Goal: Find specific page/section: Find specific page/section

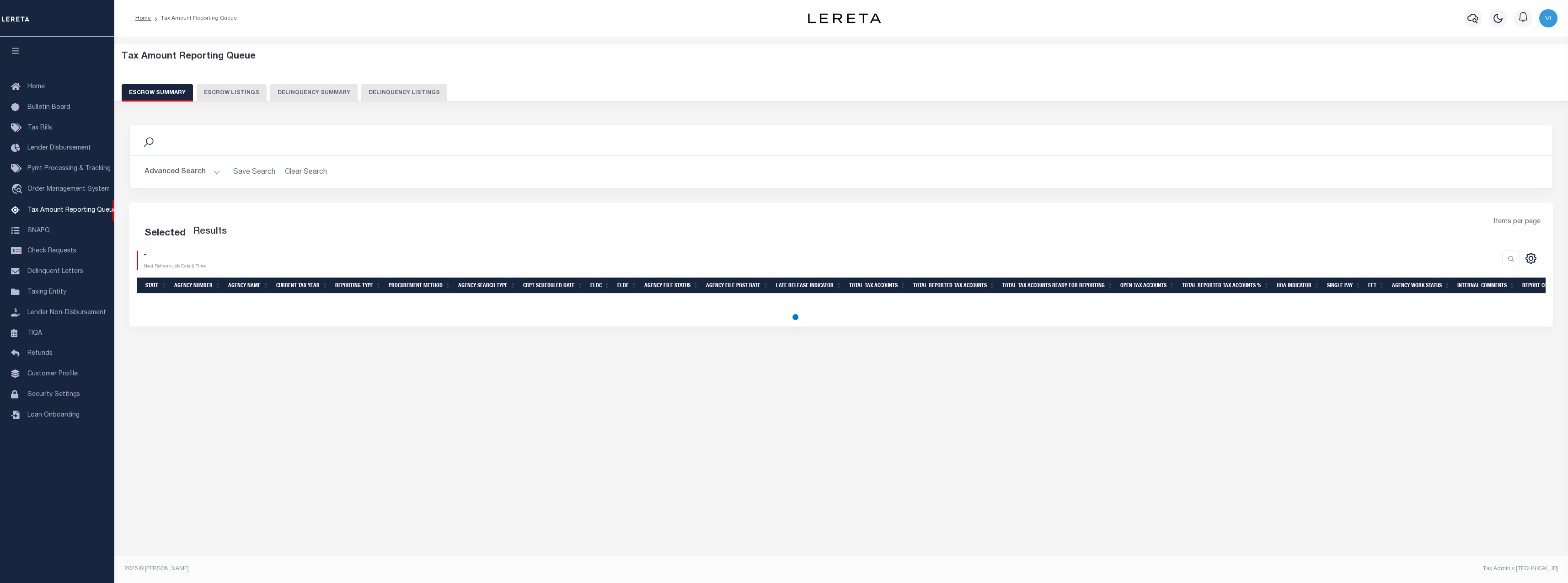
select select "100"
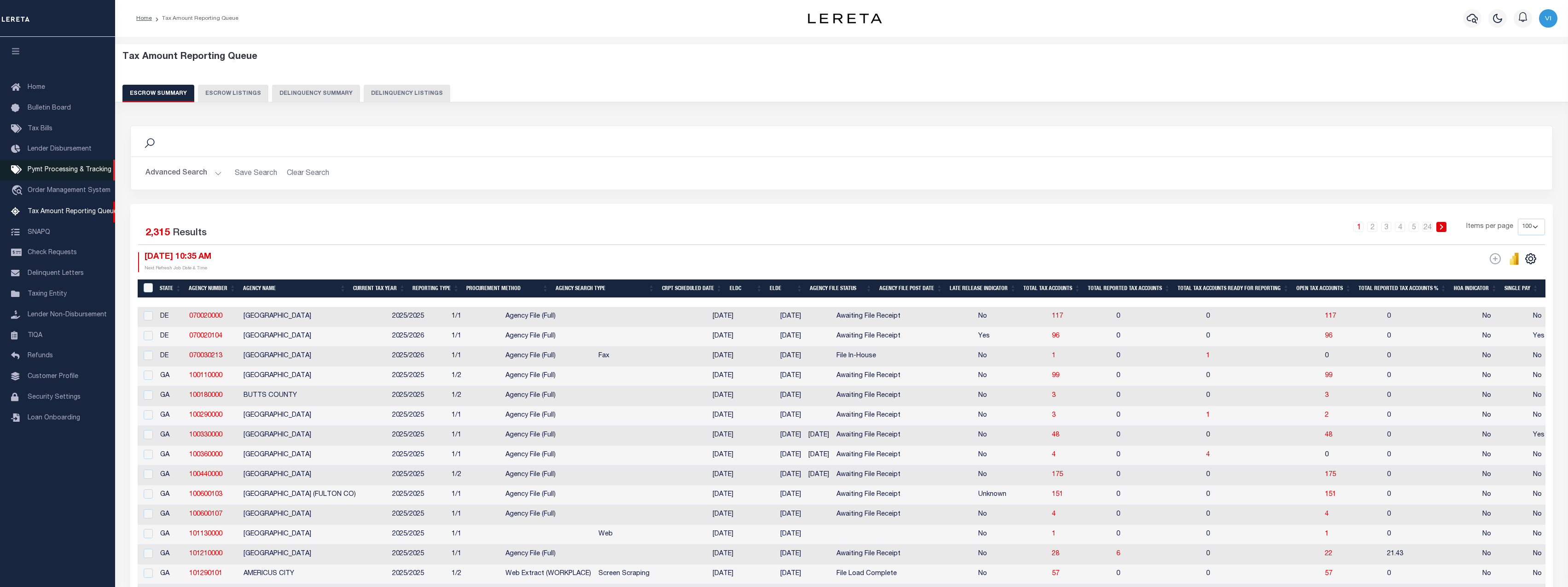
click at [43, 178] on link "Pymt Processing & Tracking" at bounding box center [58, 170] width 115 height 21
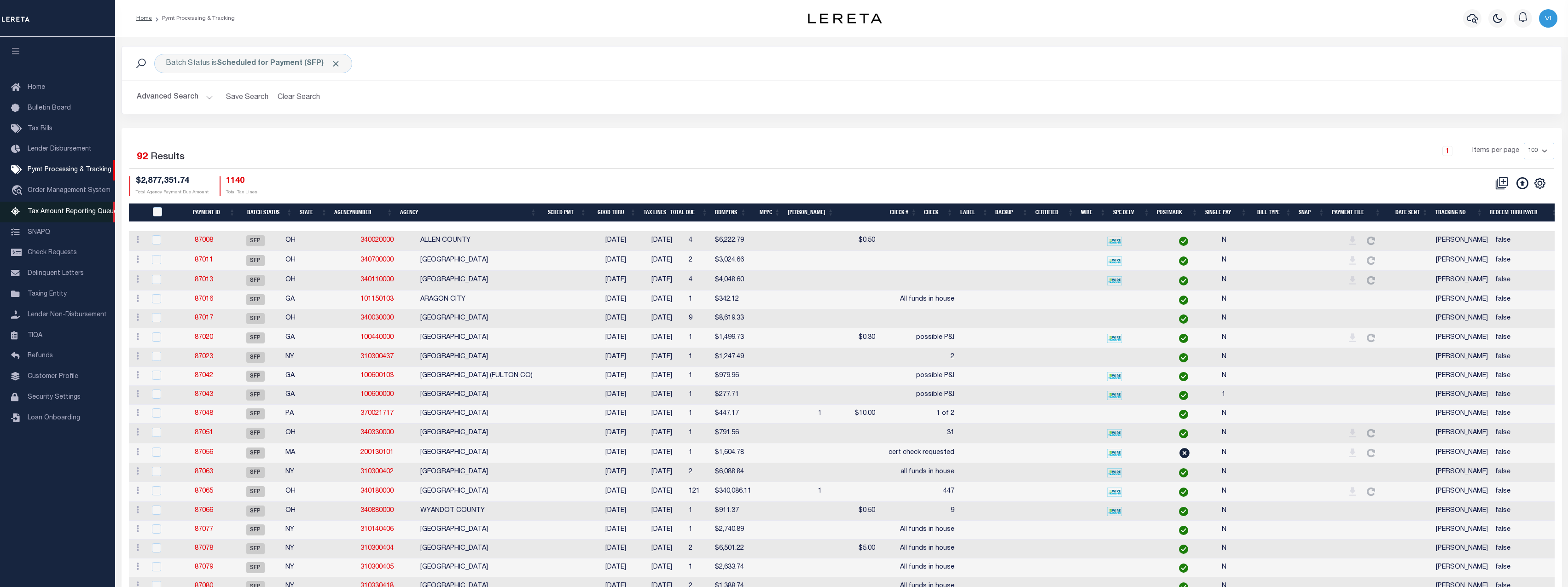
click at [61, 220] on link "Tax Amount Reporting Queue" at bounding box center [58, 212] width 115 height 21
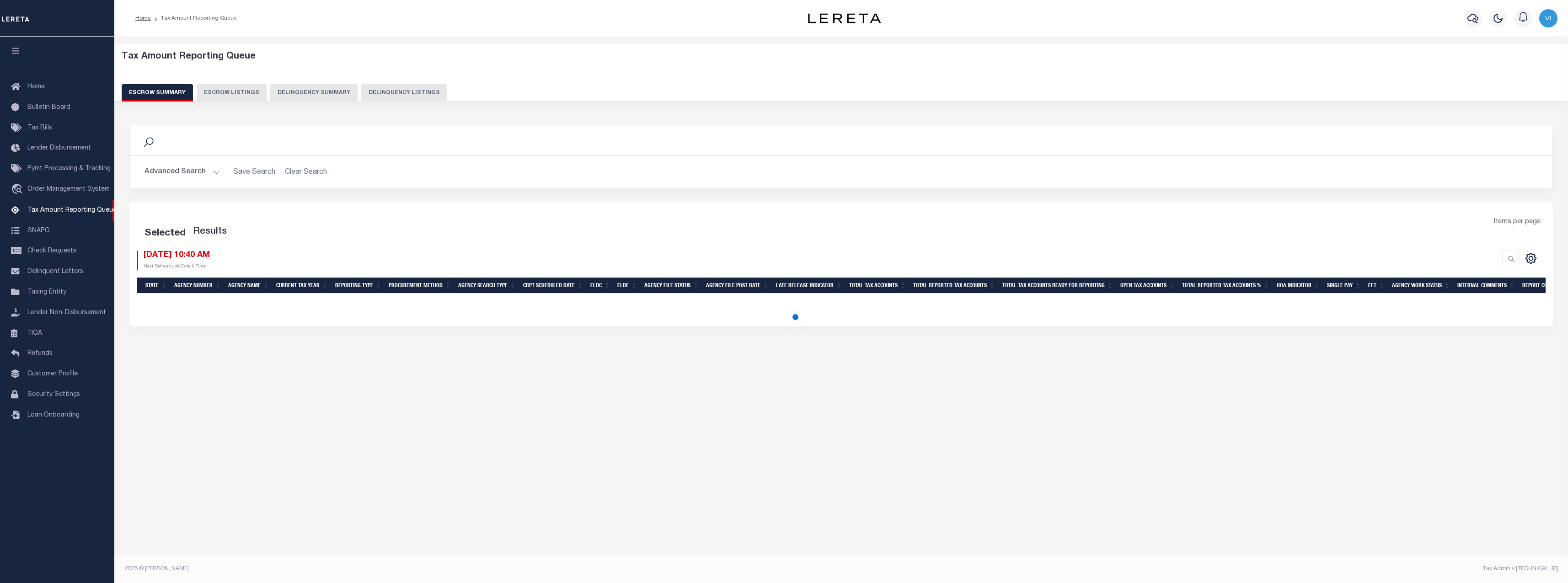
select select "100"
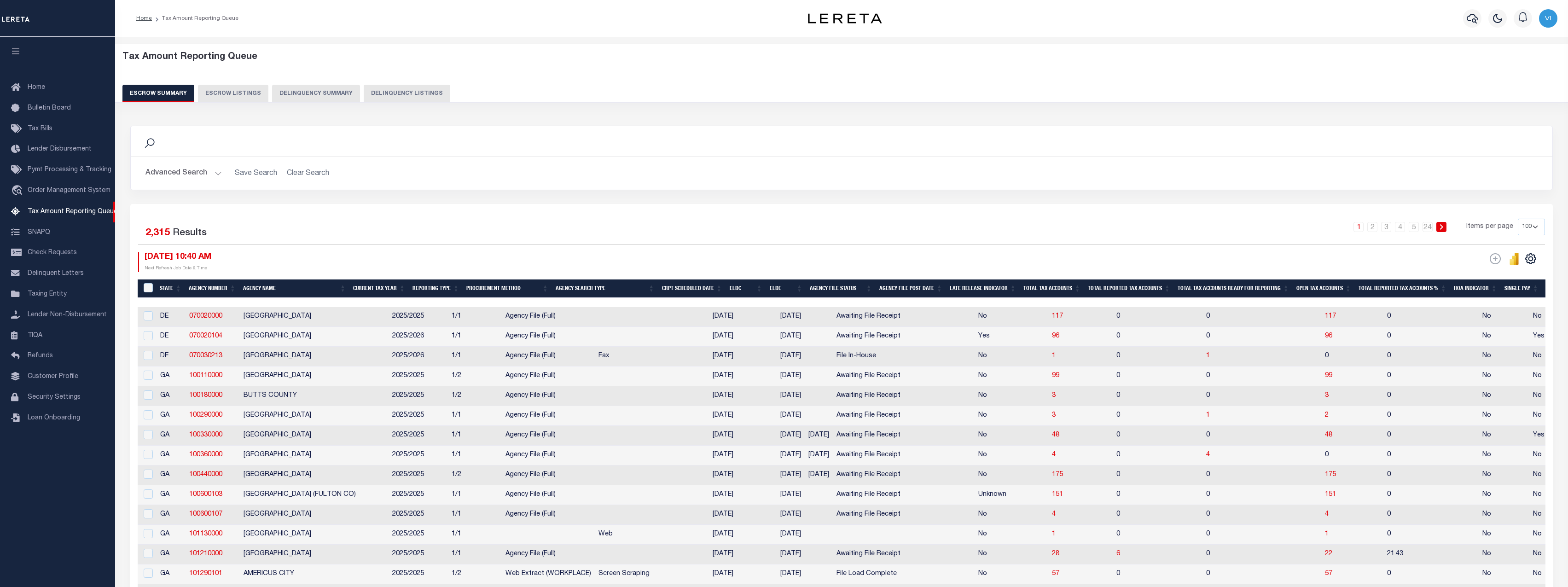
click at [301, 98] on button "Delinquency Summary" at bounding box center [316, 94] width 88 height 18
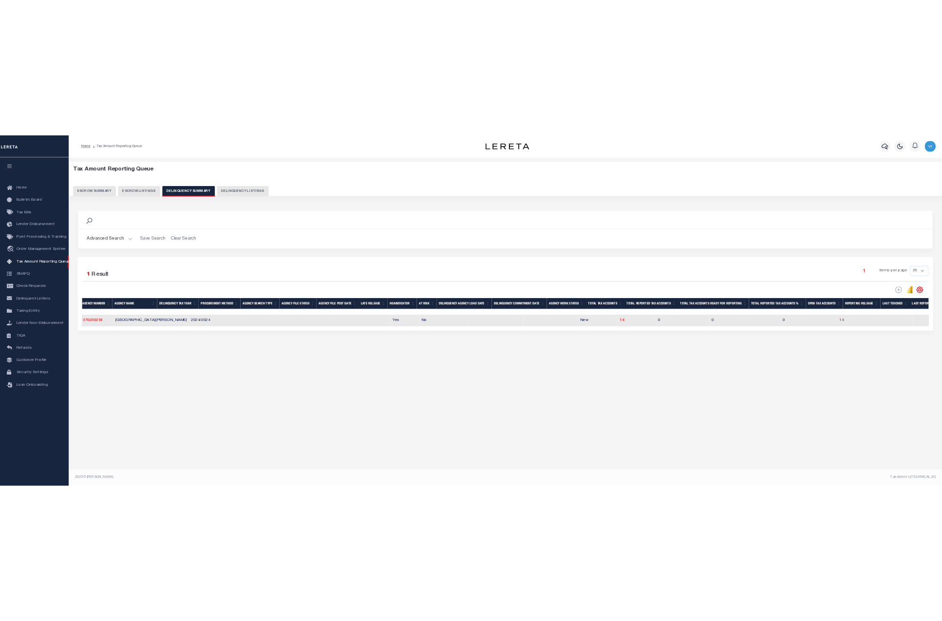
scroll to position [0, 74]
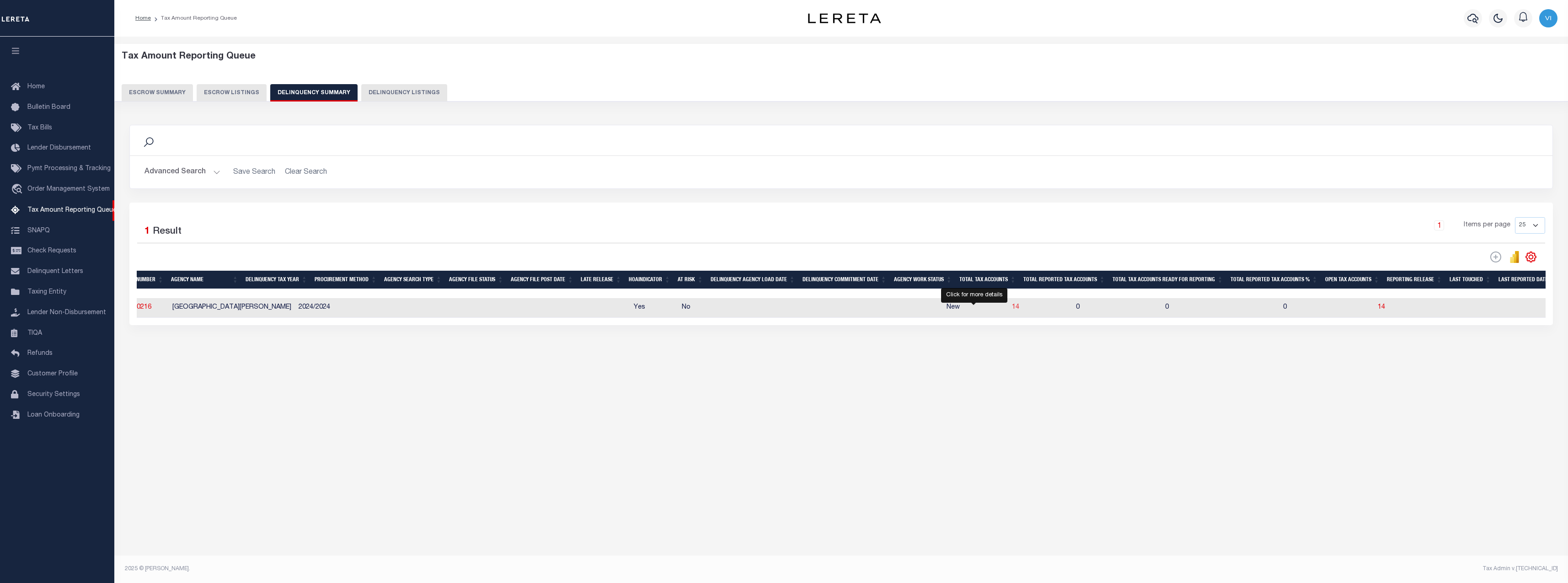
click at [1012, 311] on span "14" at bounding box center [1016, 307] width 8 height 7
select select "100"
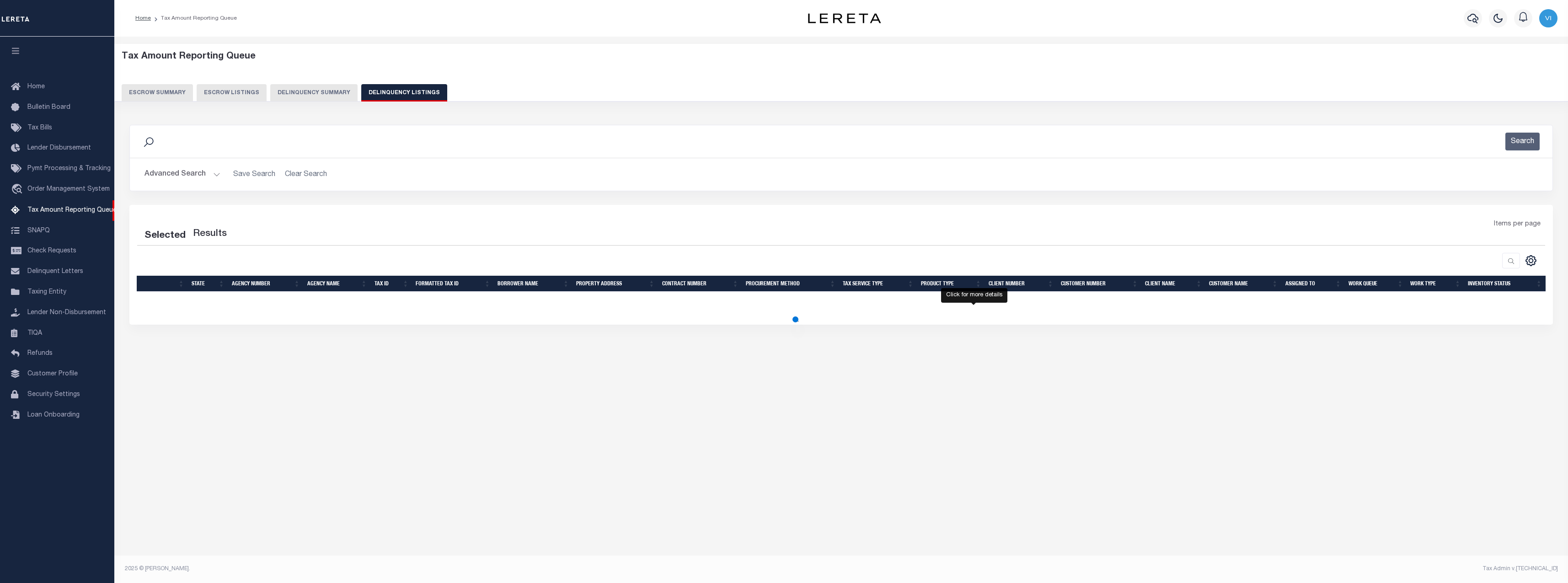
select select "100"
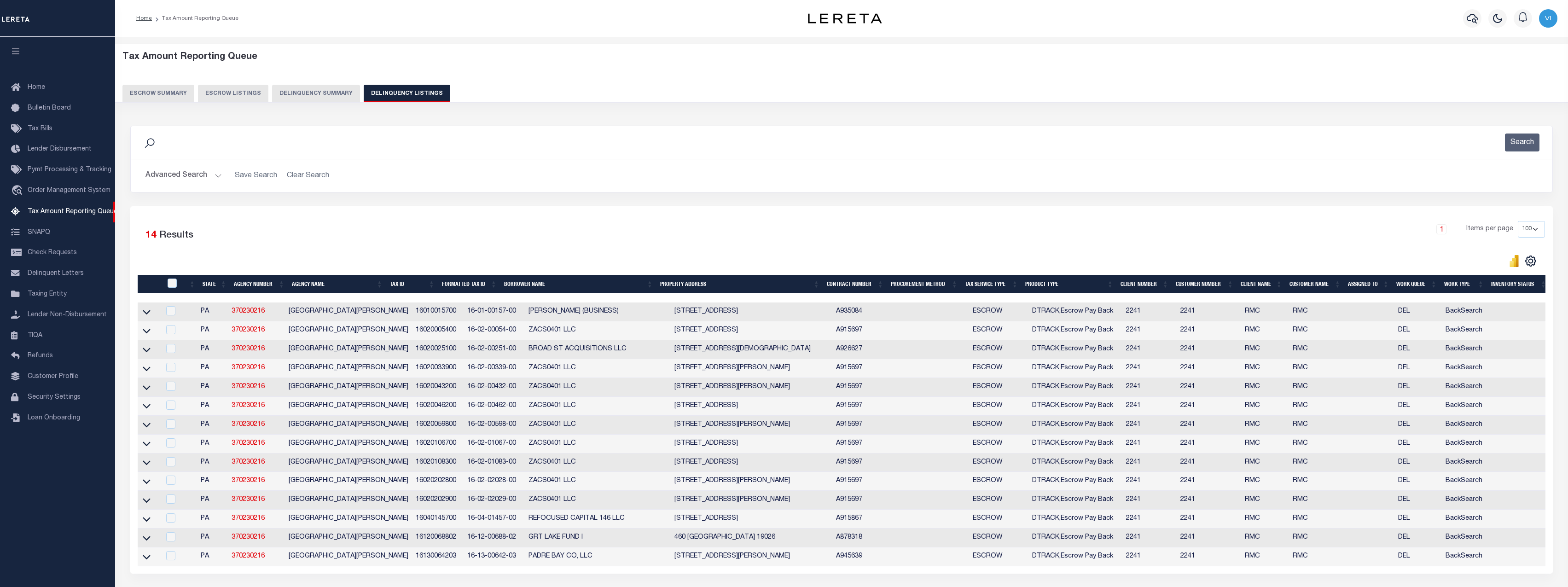
click at [334, 87] on button "Delinquency Summary" at bounding box center [316, 94] width 88 height 18
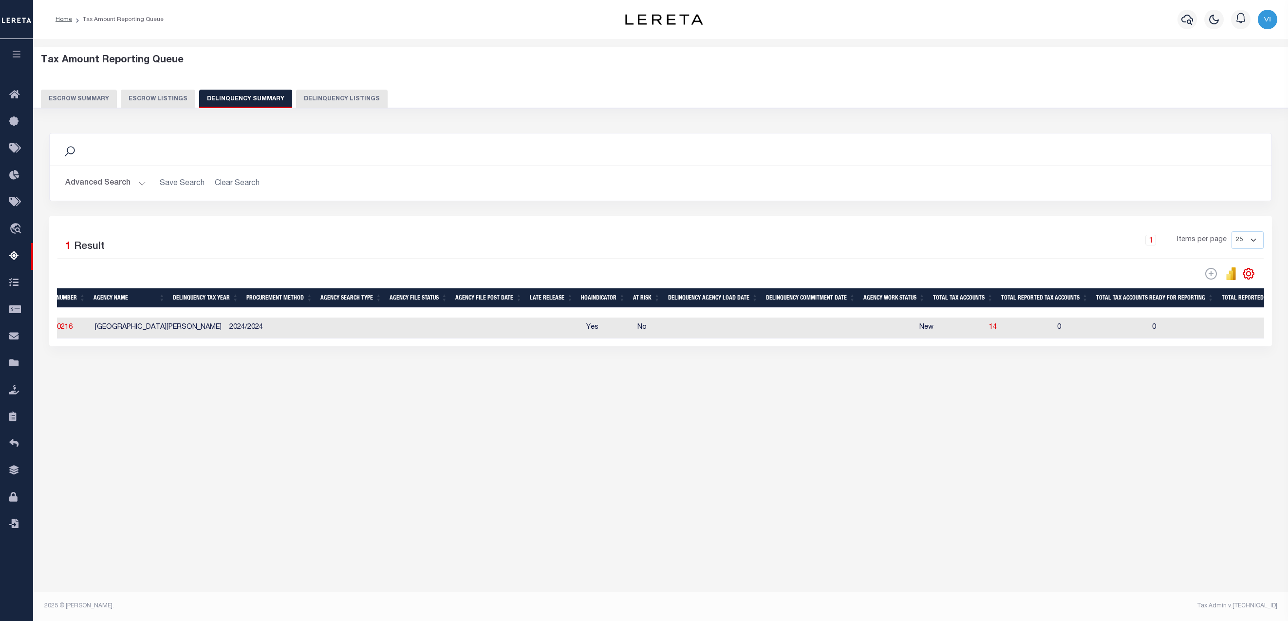
drag, startPoint x: 1287, startPoint y: 198, endPoint x: 978, endPoint y: 243, distance: 312.5
click at [981, 243] on div "Tax Amount Reporting Queue Escrow Summary Escrow Listings" at bounding box center [660, 236] width 1255 height 395
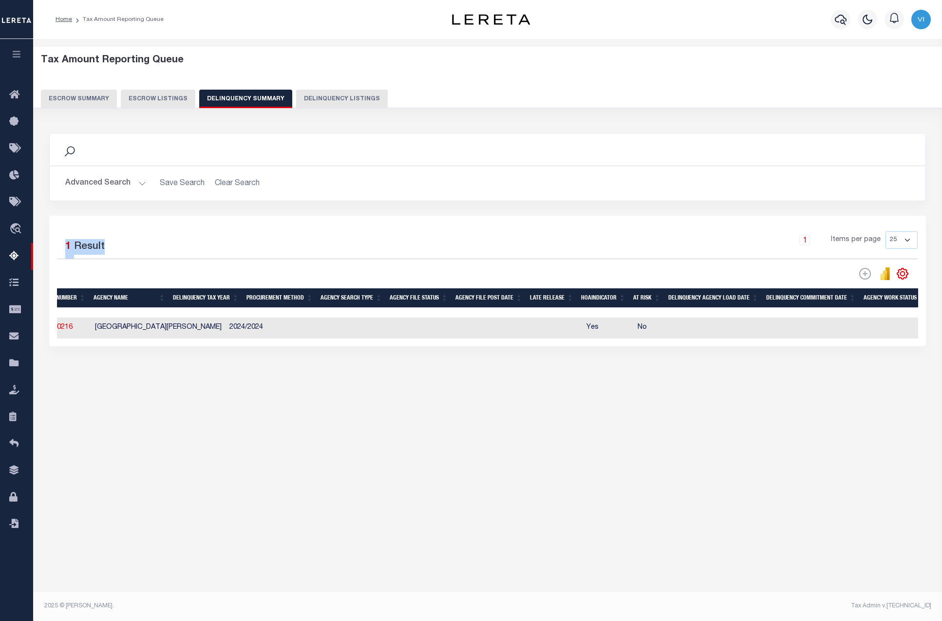
click at [24, 48] on button "button" at bounding box center [16, 55] width 33 height 33
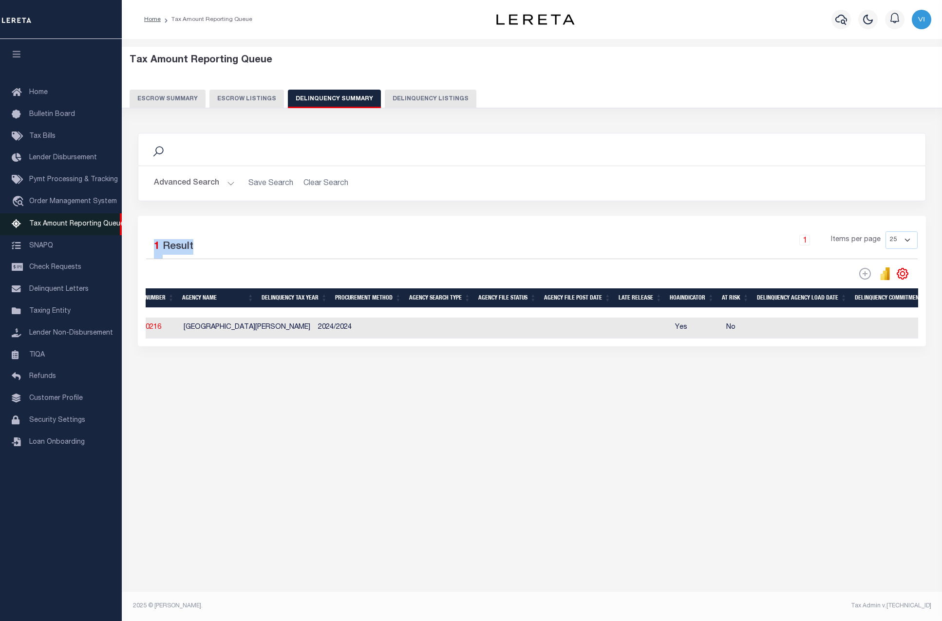
click at [83, 225] on span "Tax Amount Reporting Queue" at bounding box center [76, 224] width 95 height 7
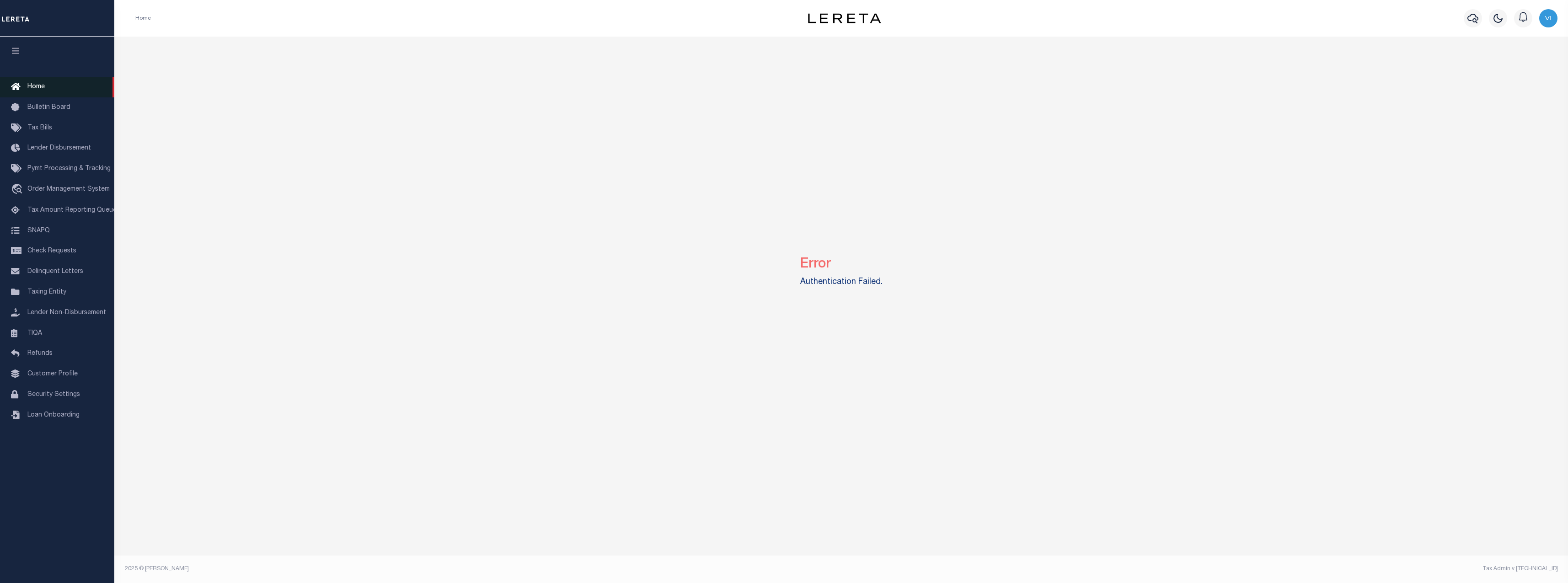
click at [51, 88] on link "Home" at bounding box center [57, 87] width 115 height 21
click at [64, 102] on link "Bulletin Board" at bounding box center [57, 108] width 115 height 21
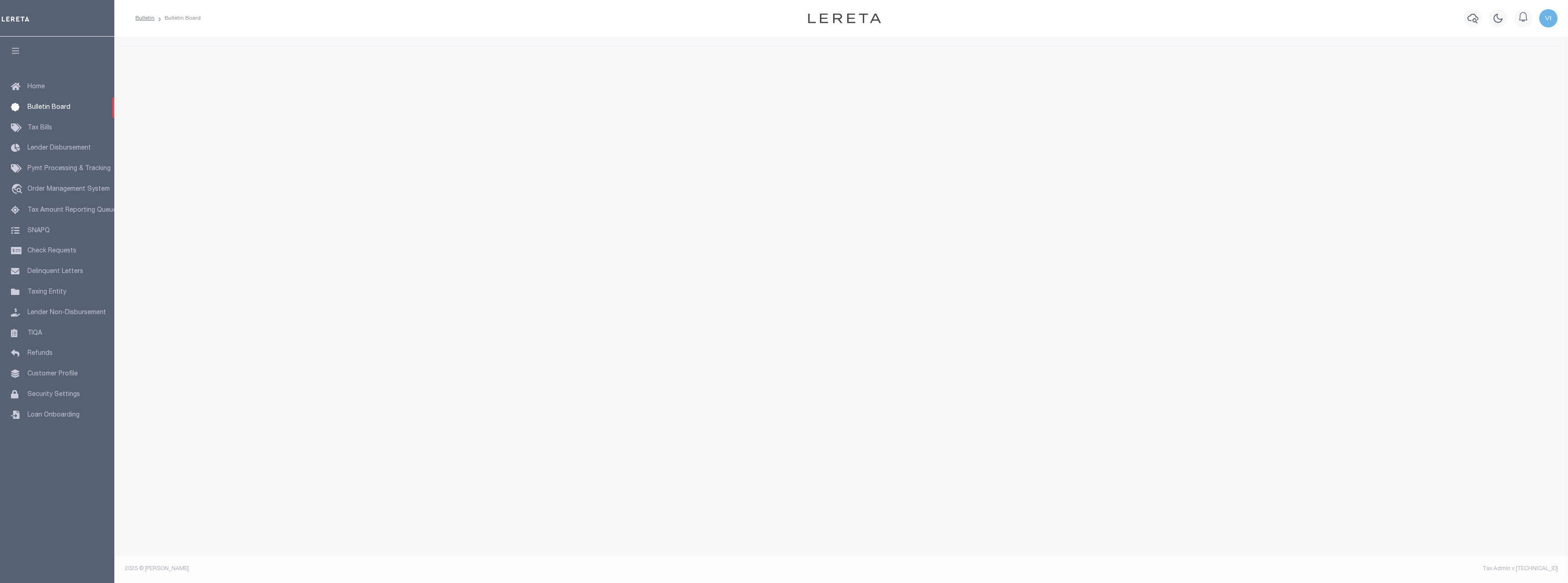
select select "50"
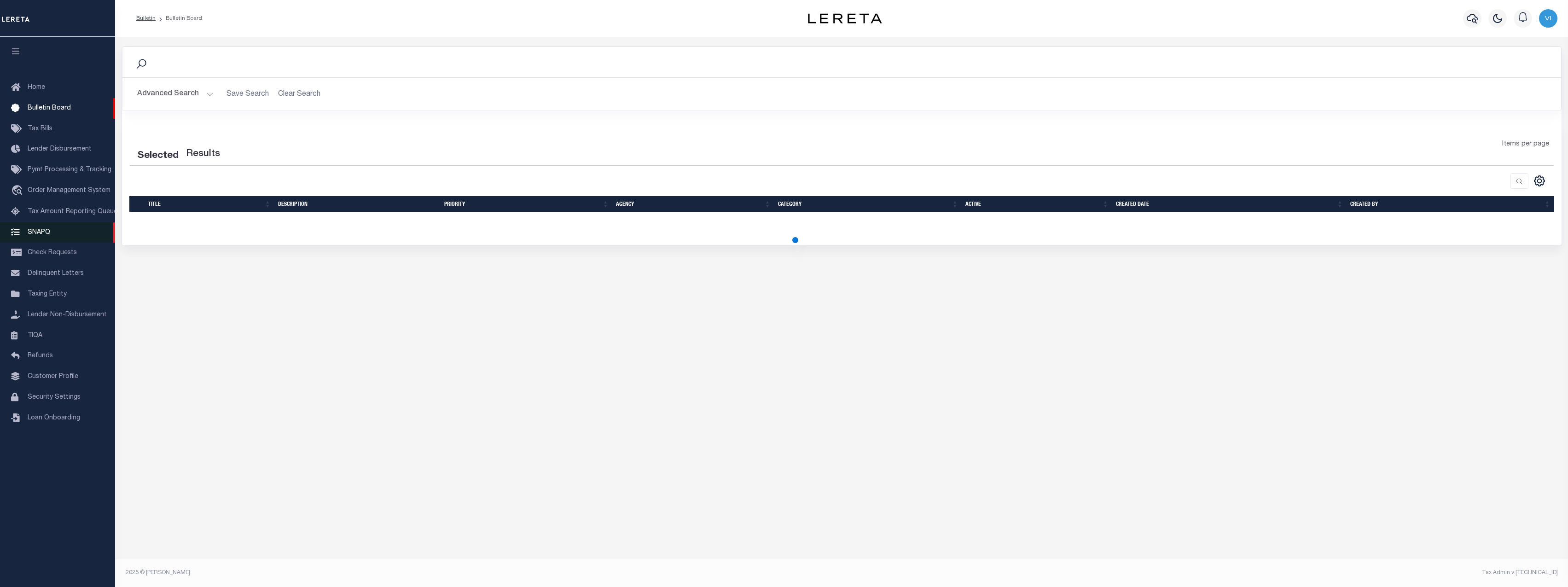
select select "50"
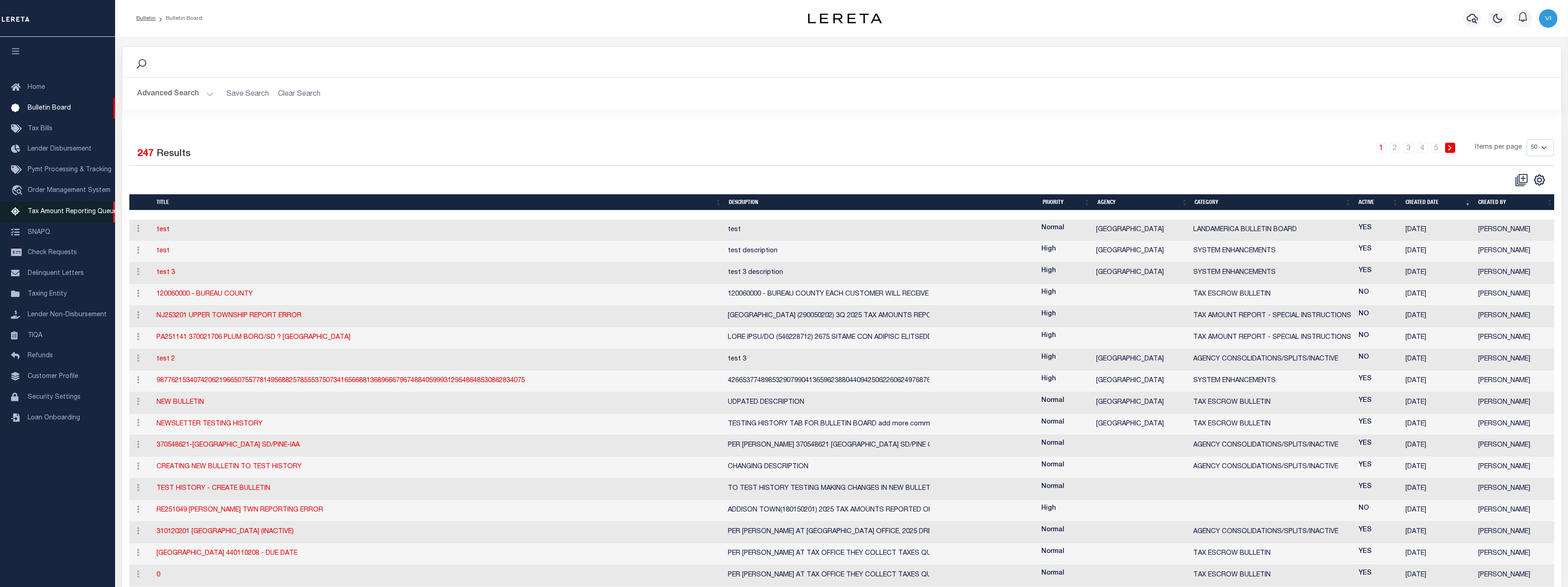
click at [48, 214] on span "Tax Amount Reporting Queue" at bounding box center [72, 212] width 90 height 7
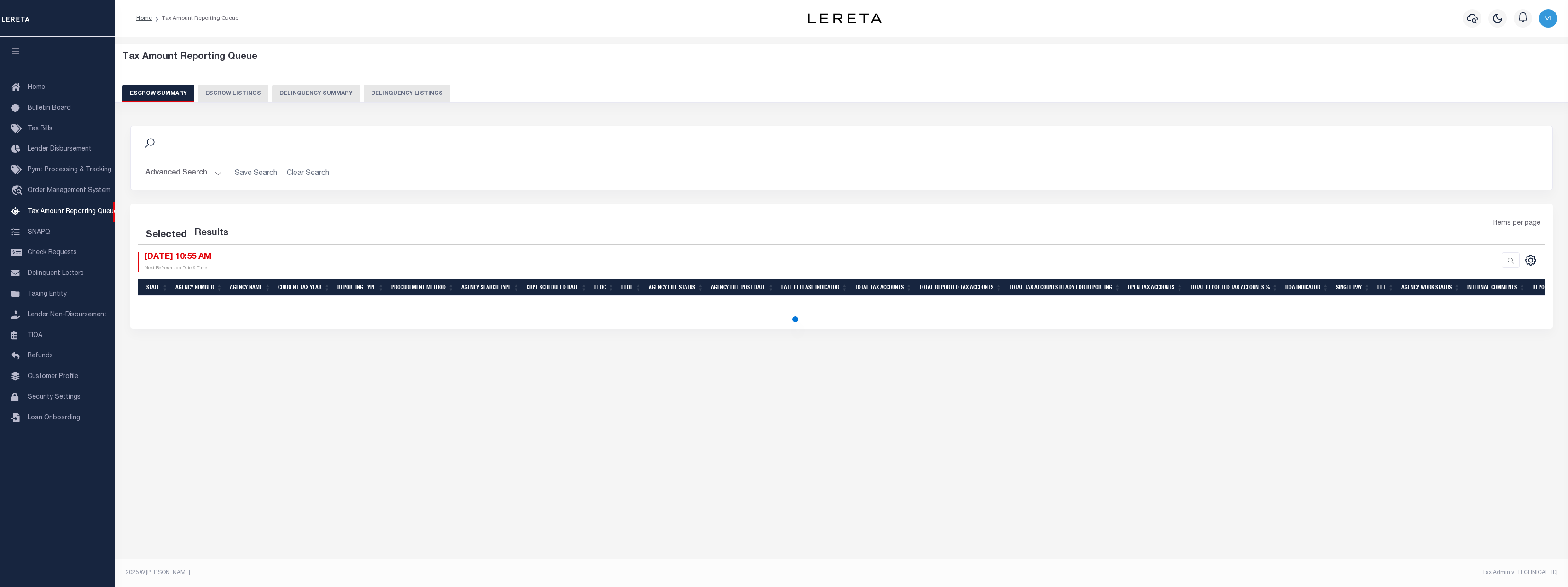
select select "100"
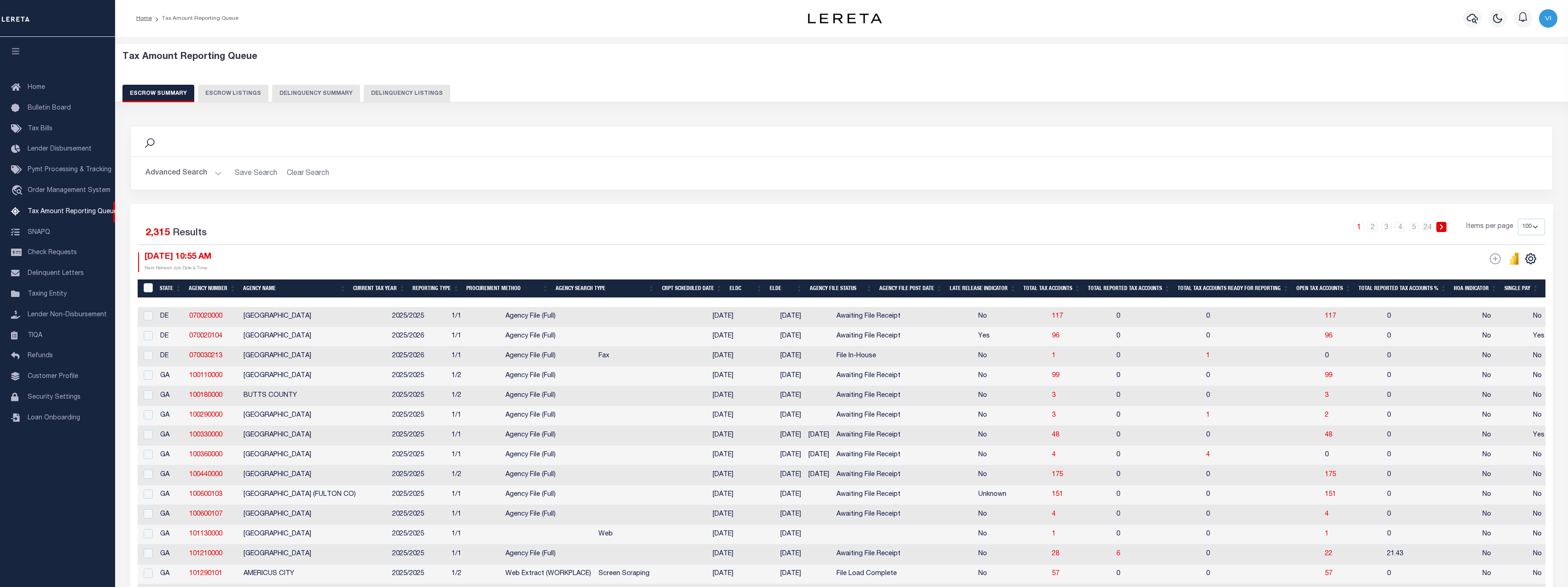
click at [319, 77] on div "Tax Amount Reporting Queue Escrow Summary Escrow Listings Delinquency Summary" at bounding box center [843, 78] width 1439 height 51
click at [299, 95] on button "Delinquency Summary" at bounding box center [316, 94] width 88 height 18
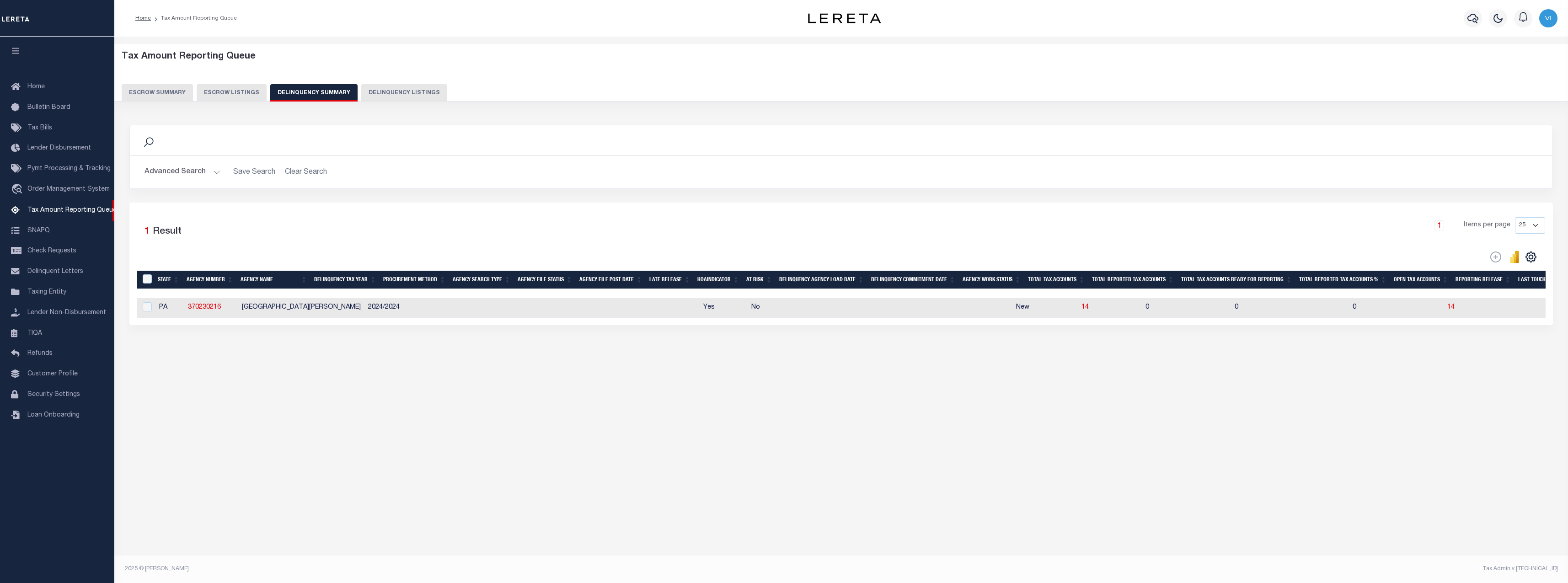
click at [349, 193] on div "Search Advanced Search Save Search Clear Search SummaryGridWrapper_dynamictable…" at bounding box center [840, 163] width 1437 height 78
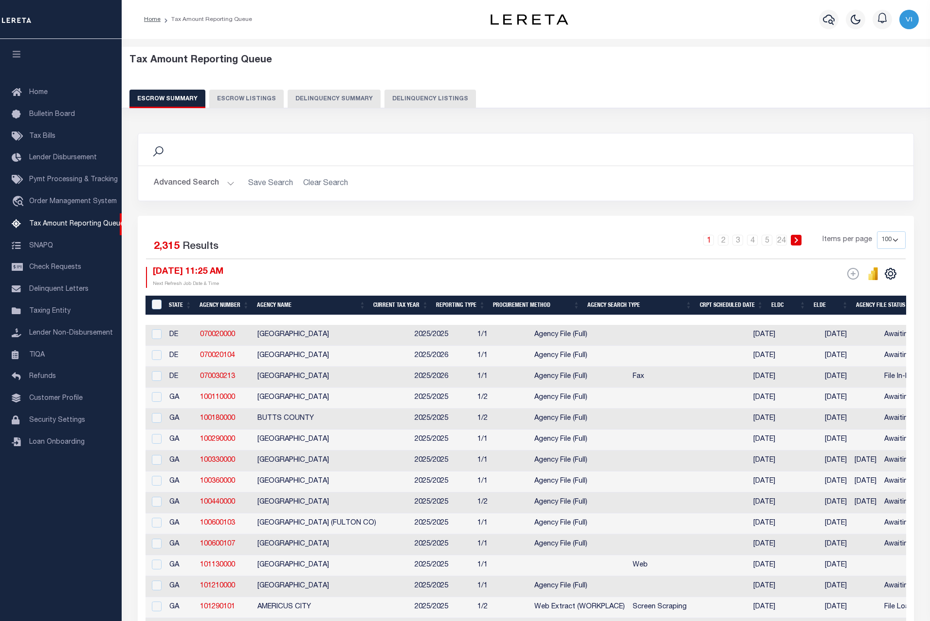
select select "100"
click at [343, 94] on button "Delinquency Summary" at bounding box center [334, 99] width 93 height 19
